Goal: Information Seeking & Learning: Learn about a topic

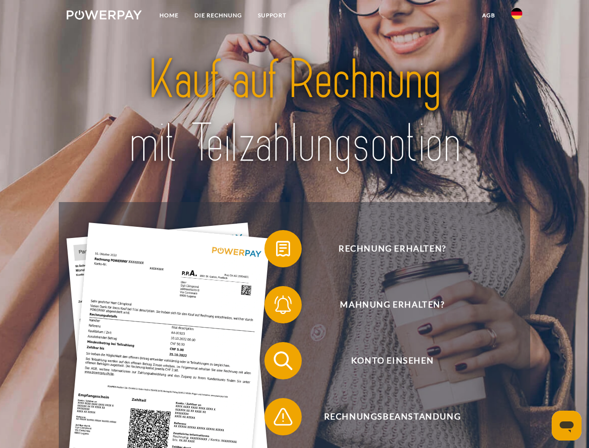
click at [104, 16] on img at bounding box center [104, 14] width 75 height 9
click at [517, 16] on img at bounding box center [516, 13] width 11 height 11
click at [489, 15] on link "agb" at bounding box center [489, 15] width 29 height 17
click at [276, 251] on span at bounding box center [269, 248] width 47 height 47
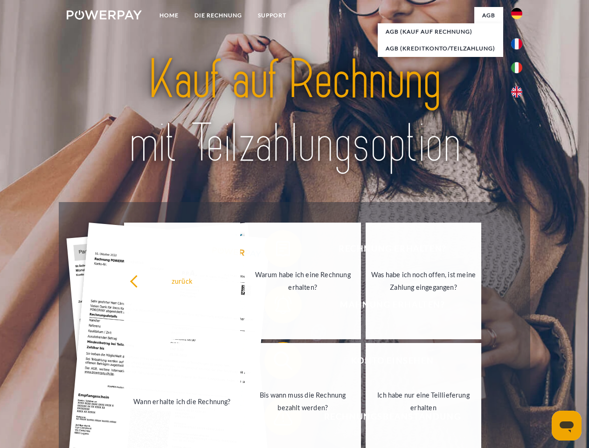
click at [276, 307] on div "Rechnung erhalten? Mahnung erhalten? Konto einsehen" at bounding box center [294, 388] width 471 height 373
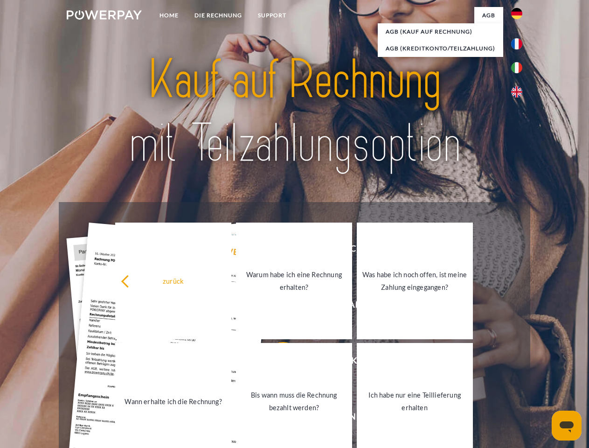
click at [276, 363] on link "Bis wann muss die Rechnung bezahlt werden?" at bounding box center [294, 401] width 116 height 117
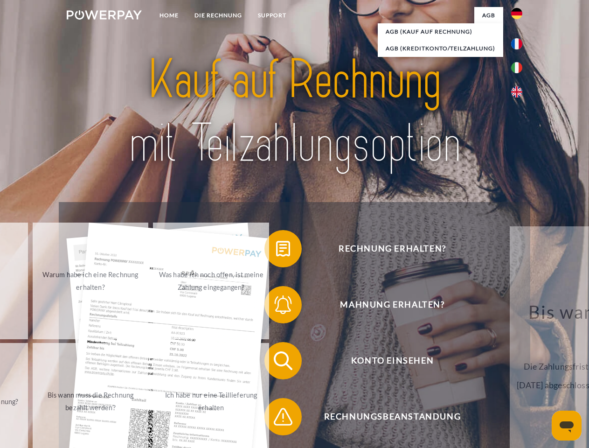
click at [276, 419] on span at bounding box center [269, 416] width 47 height 47
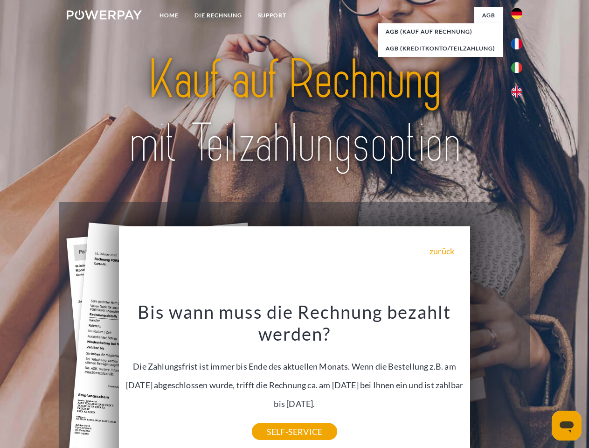
click at [567, 426] on icon "Messaging-Fenster öffnen" at bounding box center [567, 426] width 14 height 11
